Goal: Book appointment/travel/reservation

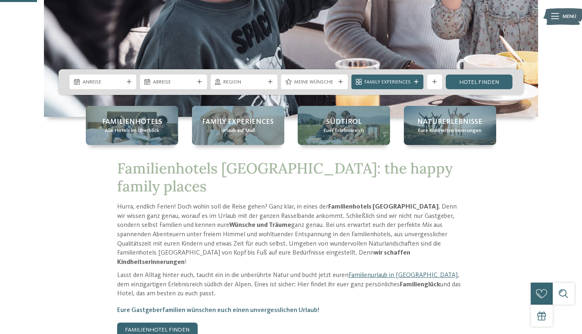
scroll to position [195, 0]
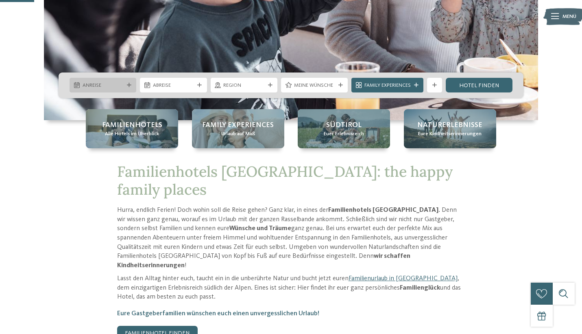
click at [130, 84] on icon at bounding box center [129, 85] width 4 height 4
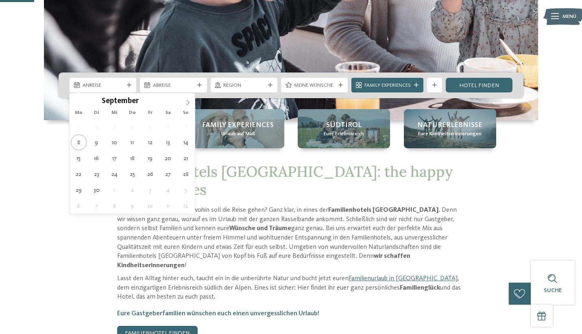
click at [184, 102] on span at bounding box center [188, 100] width 14 height 14
click at [187, 103] on icon at bounding box center [188, 103] width 6 height 6
type input "****"
click at [187, 103] on icon at bounding box center [188, 103] width 6 height 6
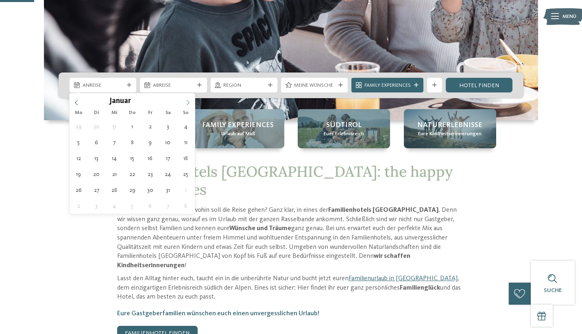
click at [187, 103] on icon at bounding box center [188, 103] width 6 height 6
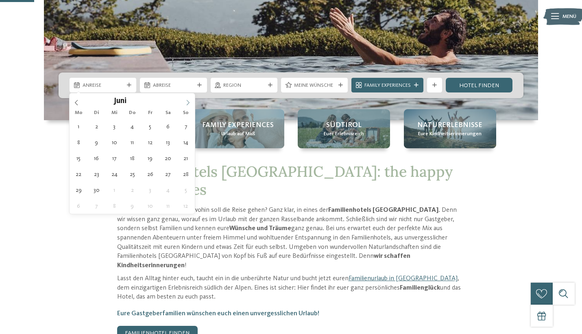
click at [187, 103] on icon at bounding box center [188, 103] width 6 height 6
type div "[DATE]"
type input "****"
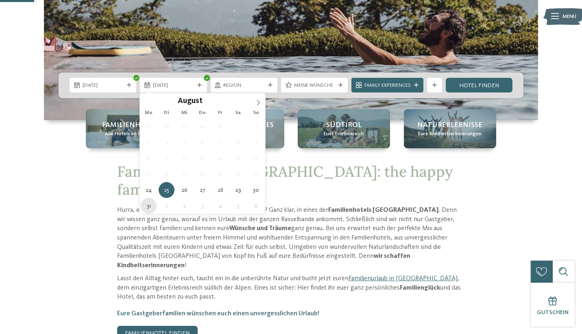
type div "[DATE]"
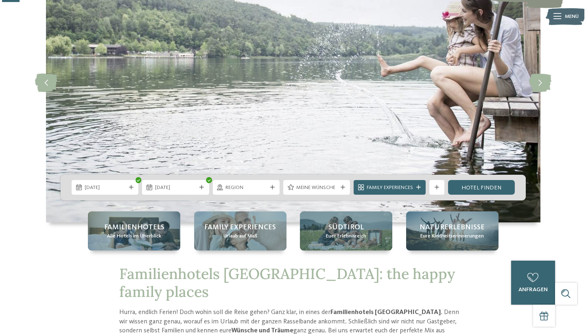
scroll to position [92, 0]
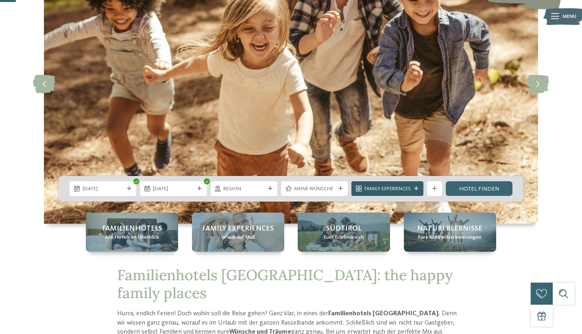
click at [377, 193] on div "Family Experiences" at bounding box center [388, 188] width 72 height 15
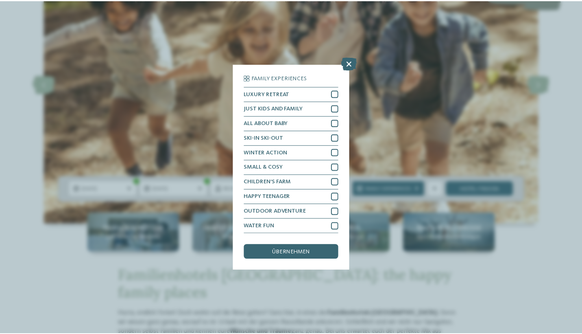
scroll to position [19, 0]
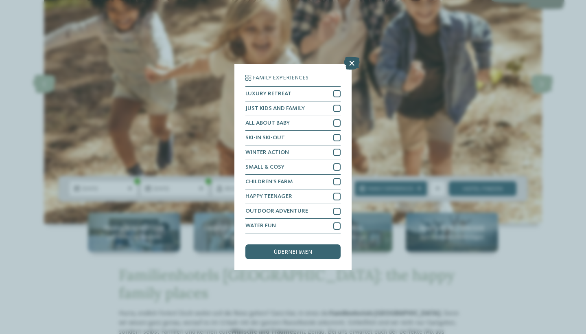
click at [351, 57] on icon at bounding box center [352, 63] width 16 height 13
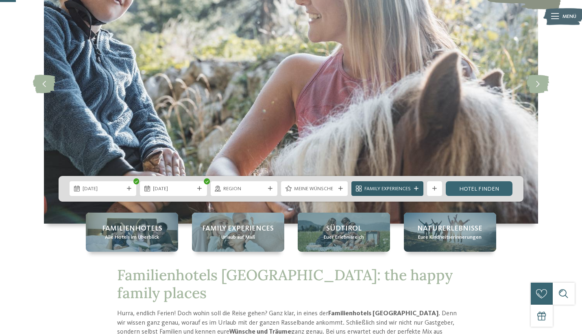
click at [401, 191] on span "Family Experiences" at bounding box center [388, 188] width 46 height 7
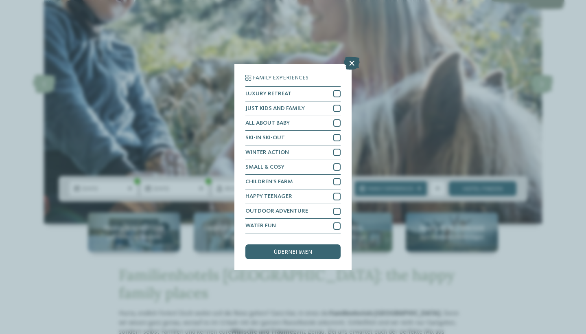
click at [348, 57] on icon at bounding box center [352, 63] width 16 height 13
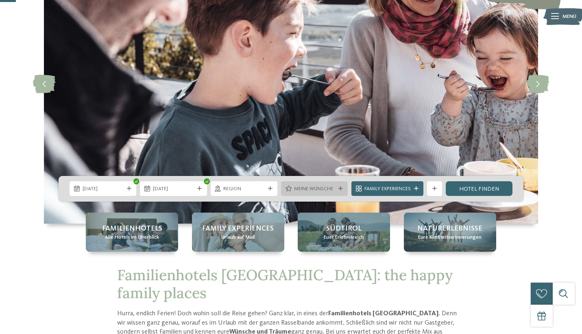
click at [339, 187] on icon at bounding box center [341, 188] width 4 height 4
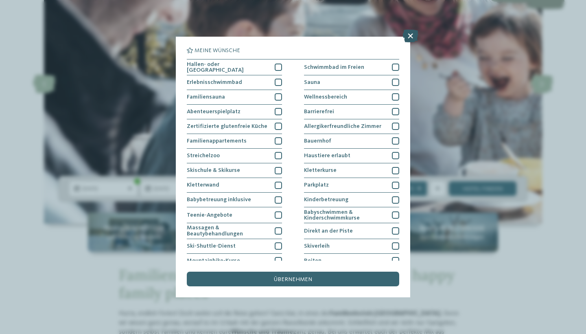
click at [408, 32] on icon at bounding box center [411, 35] width 16 height 13
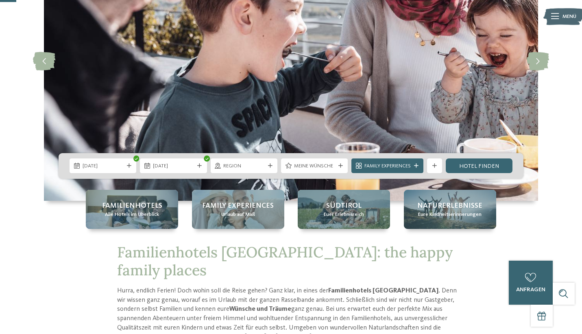
scroll to position [207, 0]
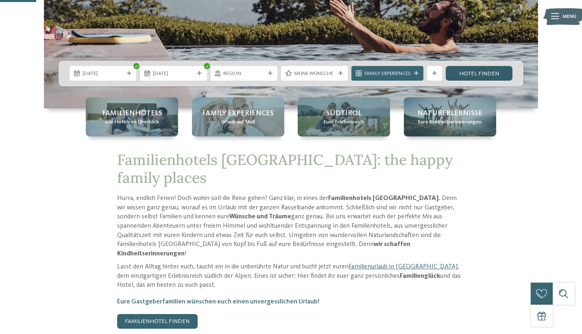
click at [485, 77] on link "Hotel finden" at bounding box center [479, 73] width 67 height 15
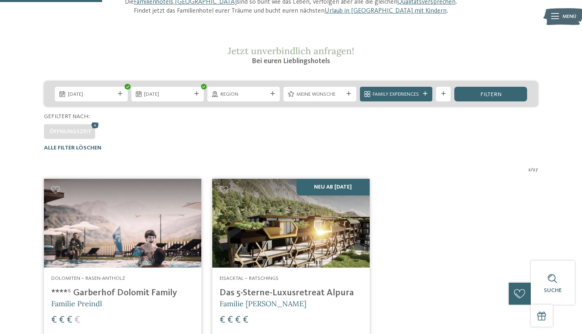
scroll to position [113, 0]
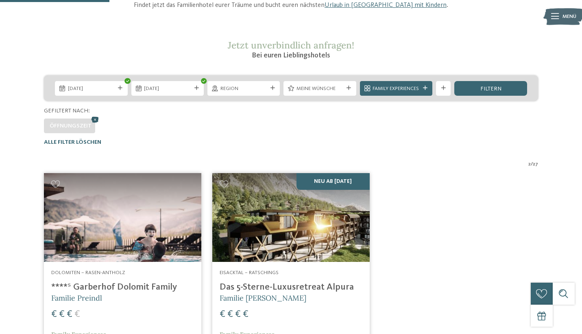
click at [94, 119] on icon at bounding box center [95, 119] width 11 height 10
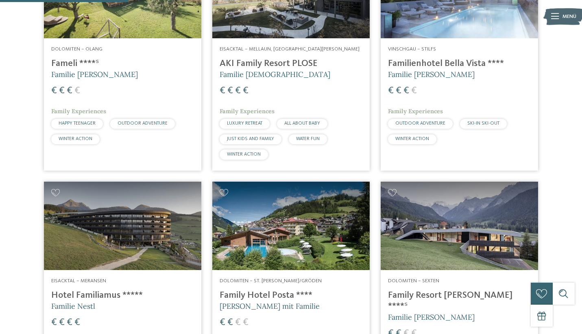
scroll to position [624, 0]
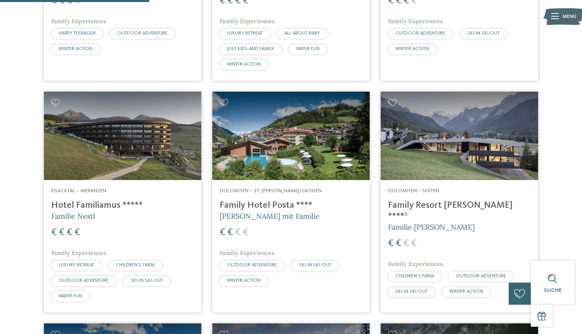
click at [286, 133] on img at bounding box center [291, 136] width 158 height 89
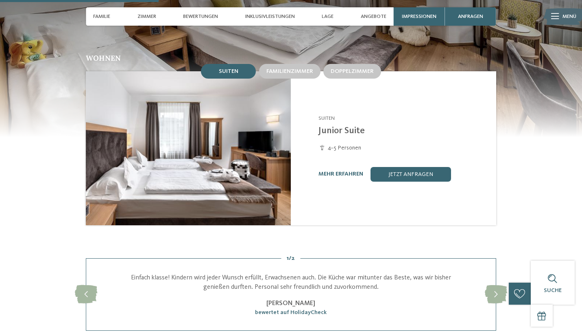
scroll to position [658, 0]
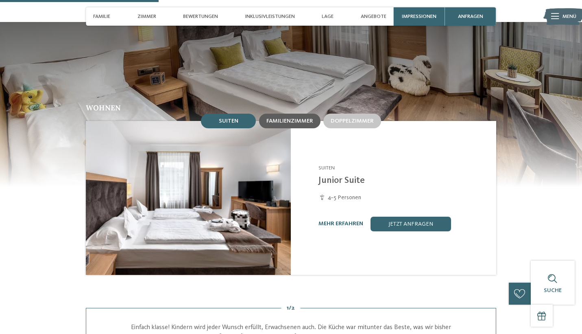
click at [291, 118] on span "Familienzimmer" at bounding box center [290, 121] width 47 height 6
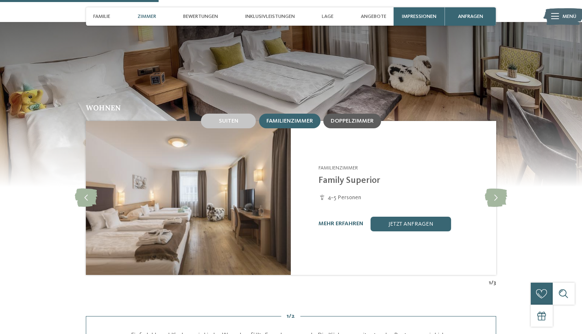
click at [352, 118] on span "Doppelzimmer" at bounding box center [352, 121] width 43 height 6
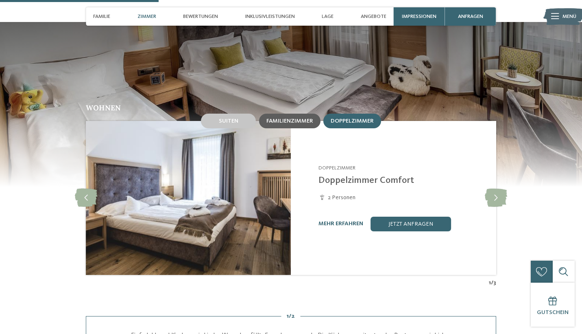
click at [300, 118] on span "Familienzimmer" at bounding box center [290, 121] width 47 height 6
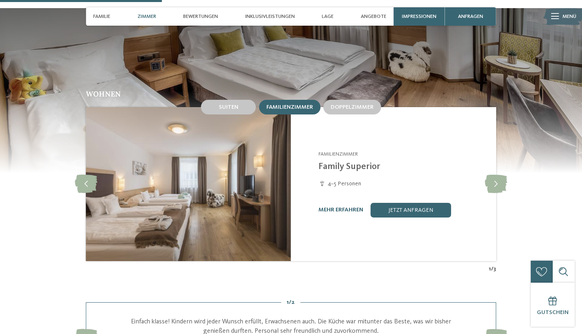
scroll to position [674, 0]
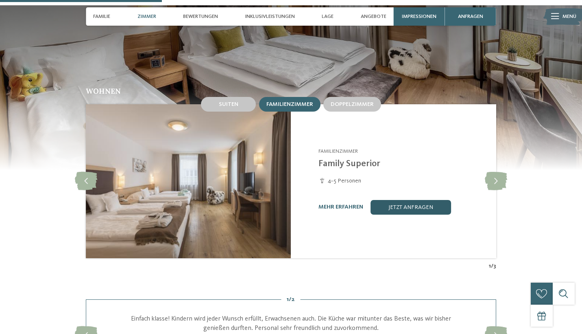
click at [400, 200] on link "jetzt anfragen" at bounding box center [411, 207] width 81 height 15
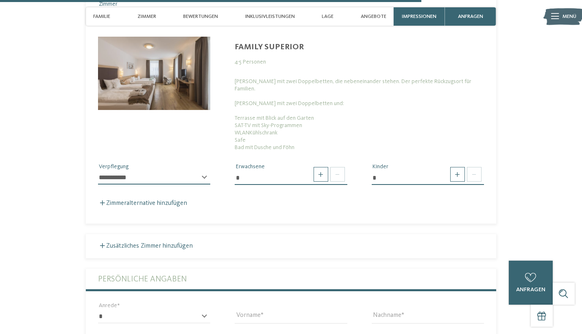
scroll to position [1849, 0]
